Goal: Information Seeking & Learning: Check status

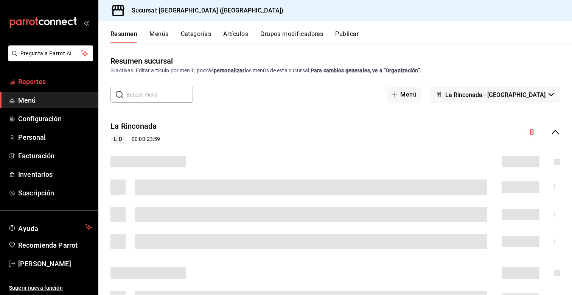
click at [50, 79] on span "Reportes" at bounding box center [55, 81] width 74 height 10
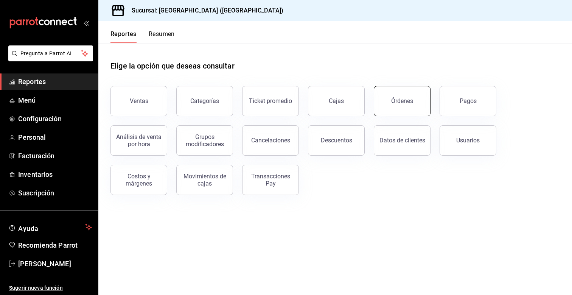
click at [400, 94] on button "Órdenes" at bounding box center [402, 101] width 57 height 30
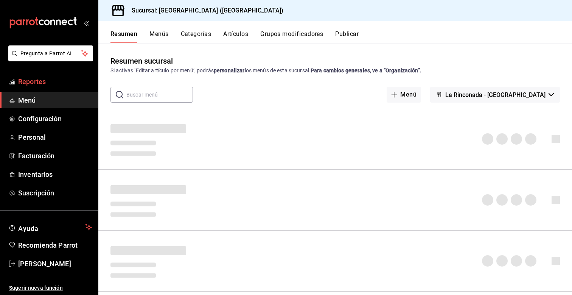
click at [58, 85] on span "Reportes" at bounding box center [55, 81] width 74 height 10
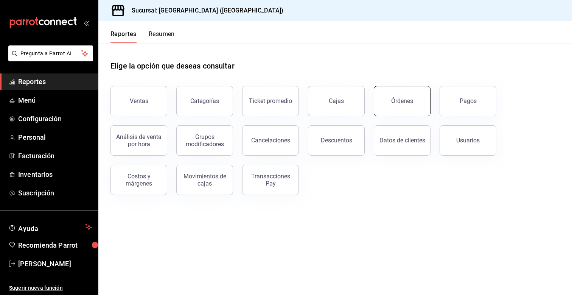
click at [409, 109] on button "Órdenes" at bounding box center [402, 101] width 57 height 30
